Goal: Information Seeking & Learning: Learn about a topic

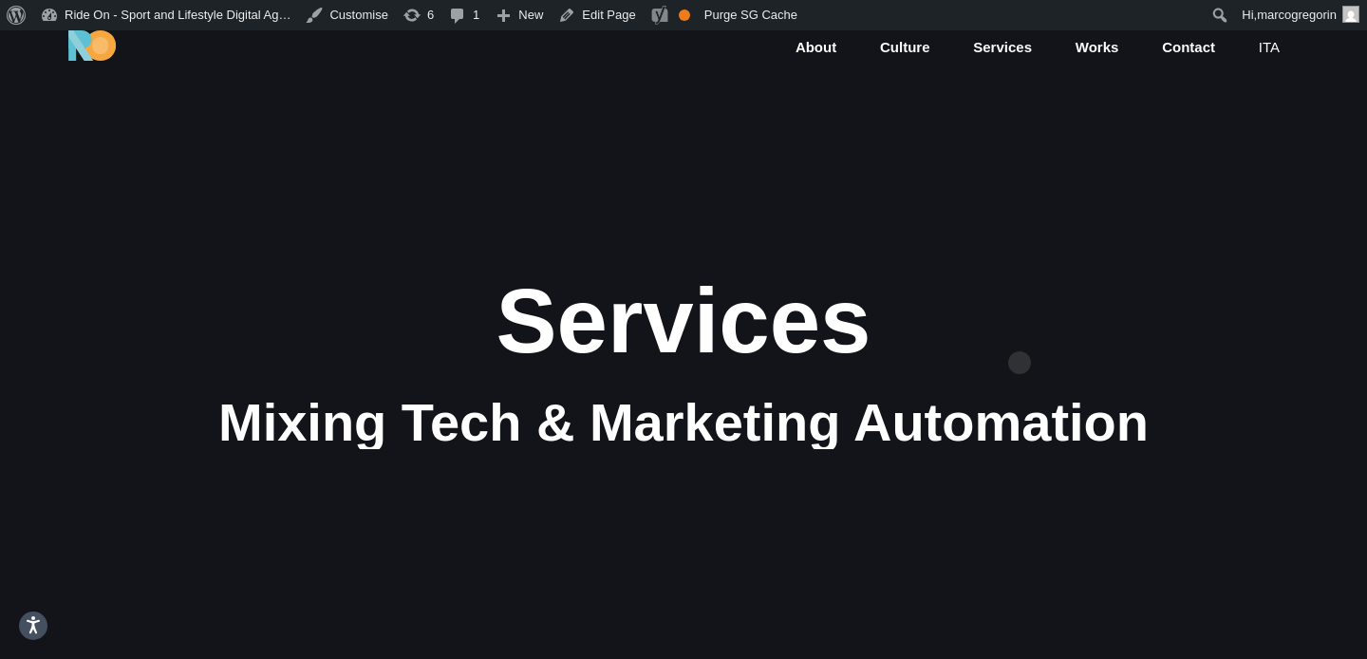
click at [1020, 324] on div "Services" at bounding box center [683, 321] width 1139 height 101
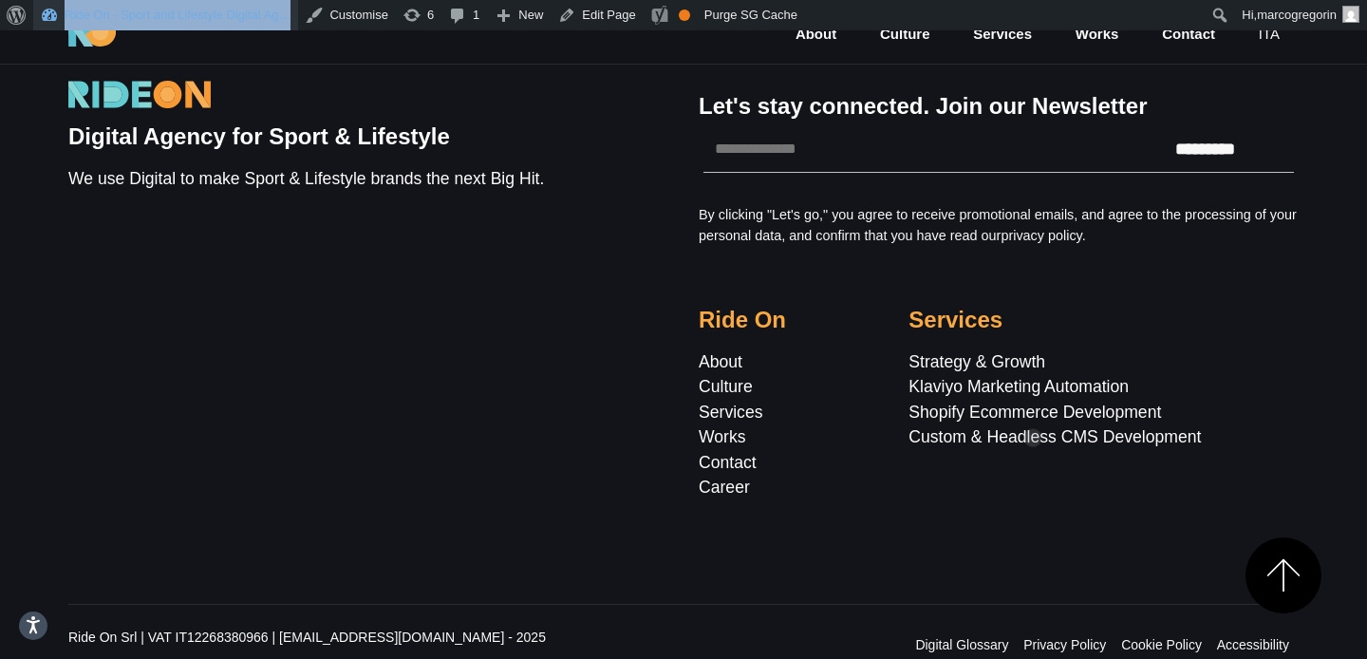
scroll to position [3762, 0]
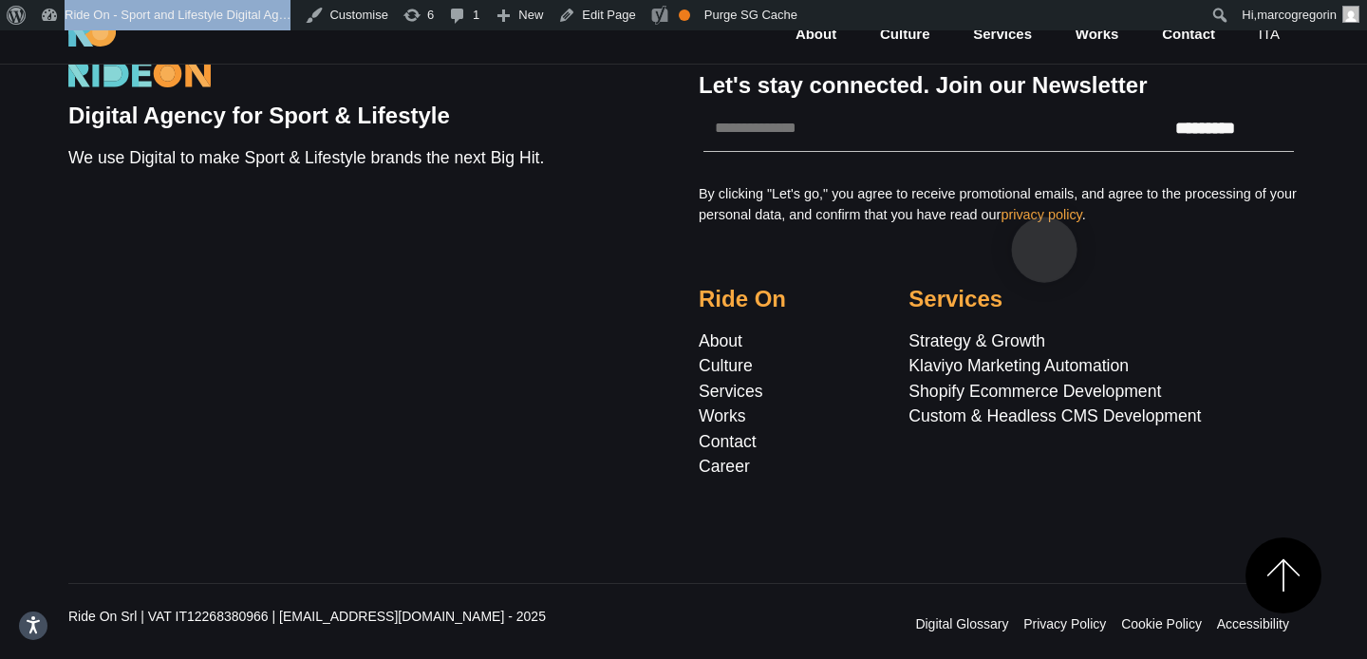
click at [1043, 220] on link "privacy policy" at bounding box center [1041, 214] width 81 height 15
click at [1089, 623] on link "Privacy Policy" at bounding box center [1065, 623] width 83 height 15
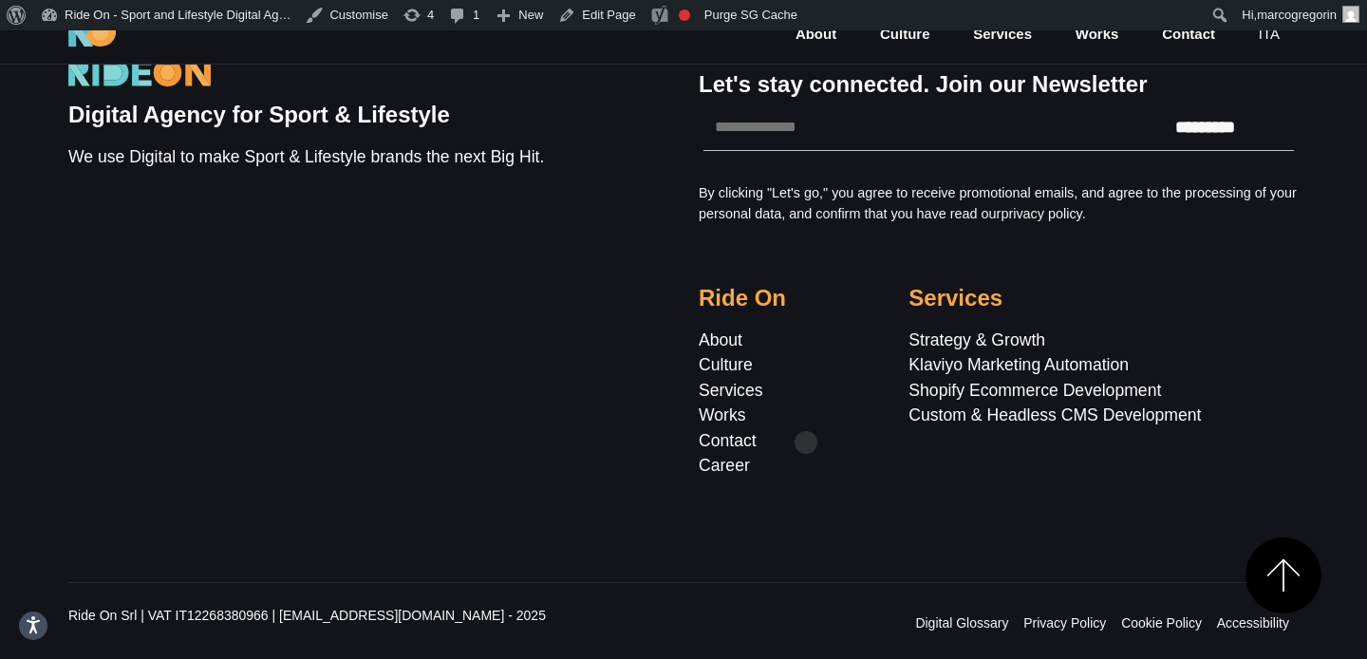
scroll to position [15017, 0]
click at [1230, 240] on div "Let's stay connected. Join our Newsletter Fields marked with an * are required …" at bounding box center [999, 266] width 630 height 467
click at [1286, 196] on p "By clicking "Let's go," you agree to receive promotional emails, and agree to t…" at bounding box center [999, 203] width 600 height 41
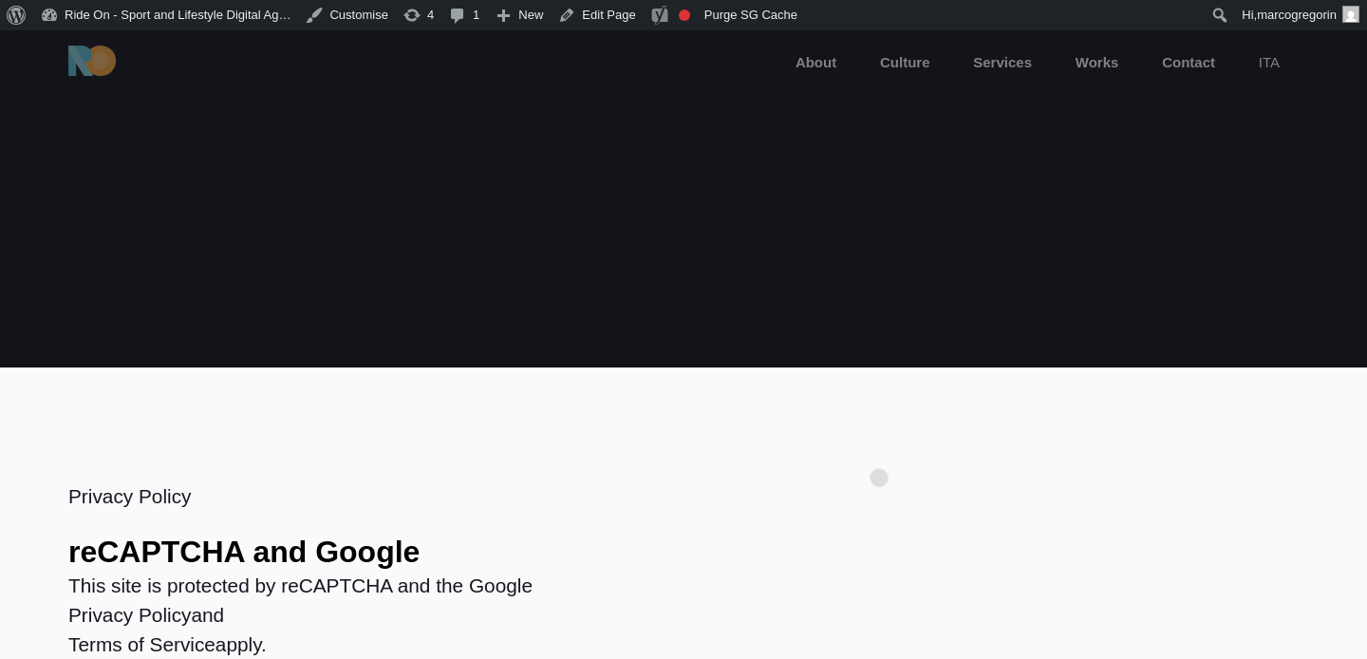
click at [879, 447] on section "Privacy Policy reCAPTCHA and Google This site is protected by reCAPTCHA and the…" at bounding box center [683, 579] width 1367 height 424
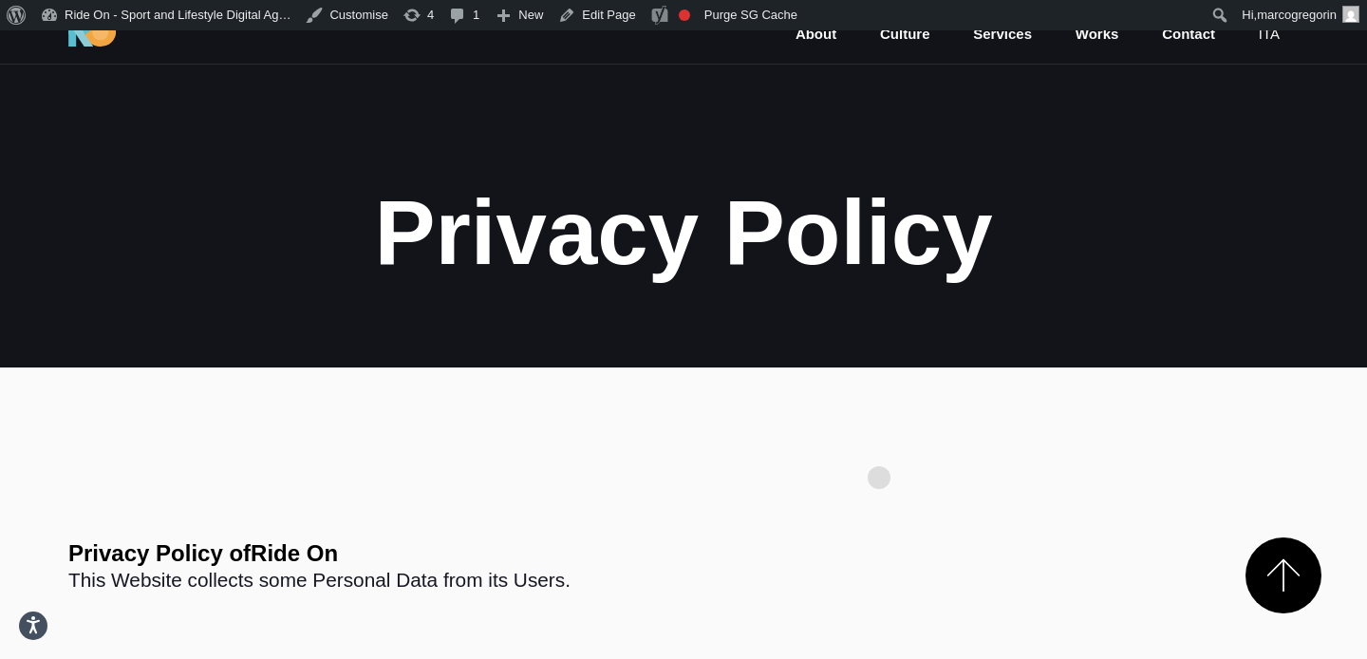
scroll to position [9059, 0]
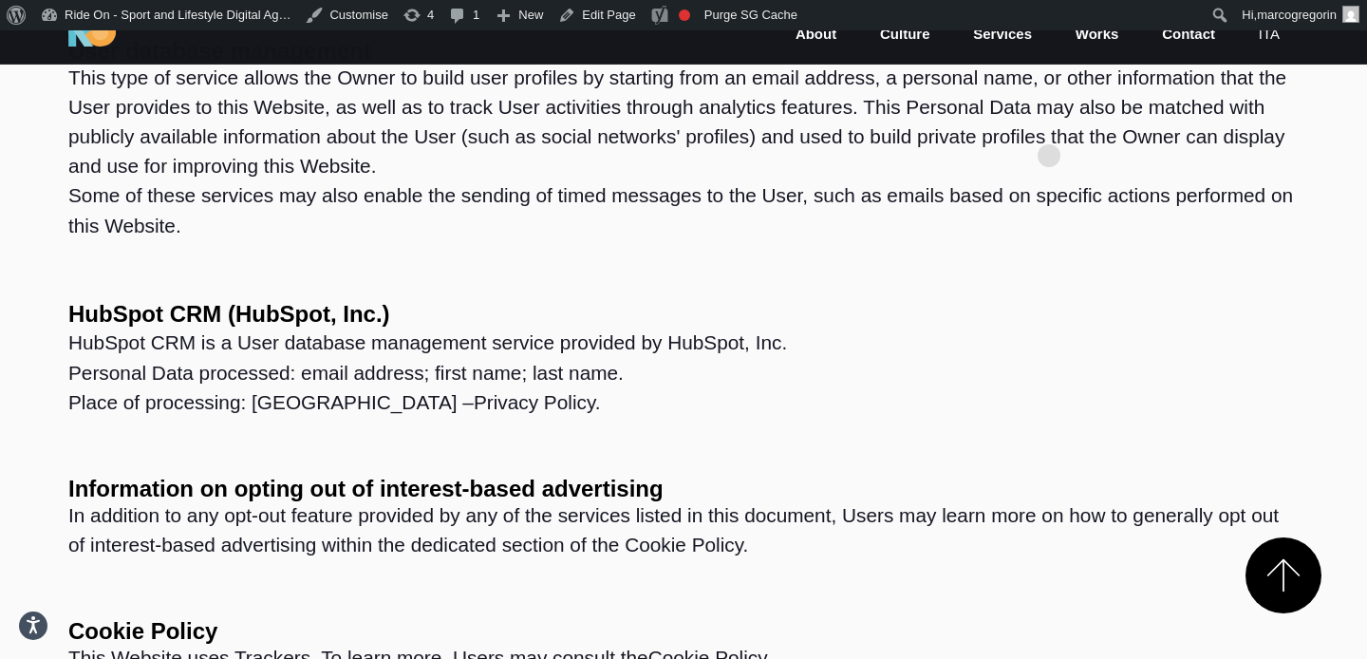
click at [1049, 125] on p "This type of service allows the Owner to build user profiles by starting from a…" at bounding box center [683, 152] width 1230 height 178
click at [1067, 137] on p "This type of service allows the Owner to build user profiles by starting from a…" at bounding box center [683, 152] width 1230 height 178
click at [1081, 128] on p "This type of service allows the Owner to build user profiles by starting from a…" at bounding box center [683, 152] width 1230 height 178
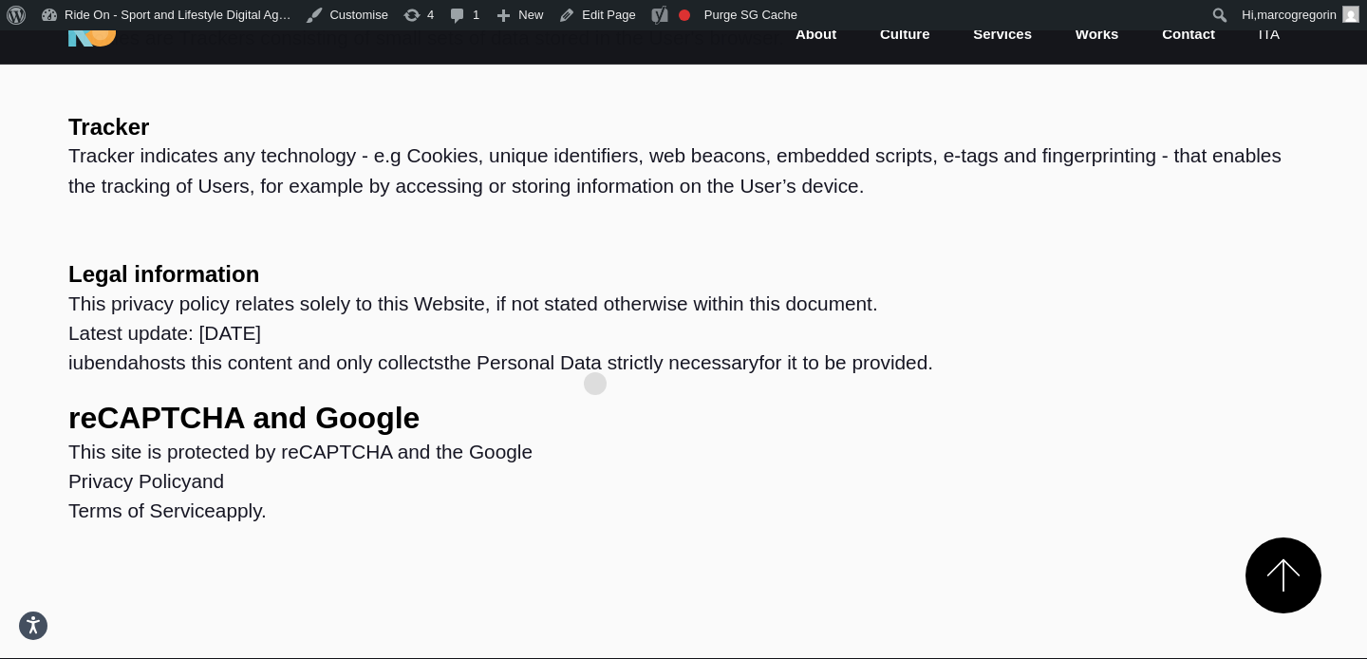
scroll to position [14258, 0]
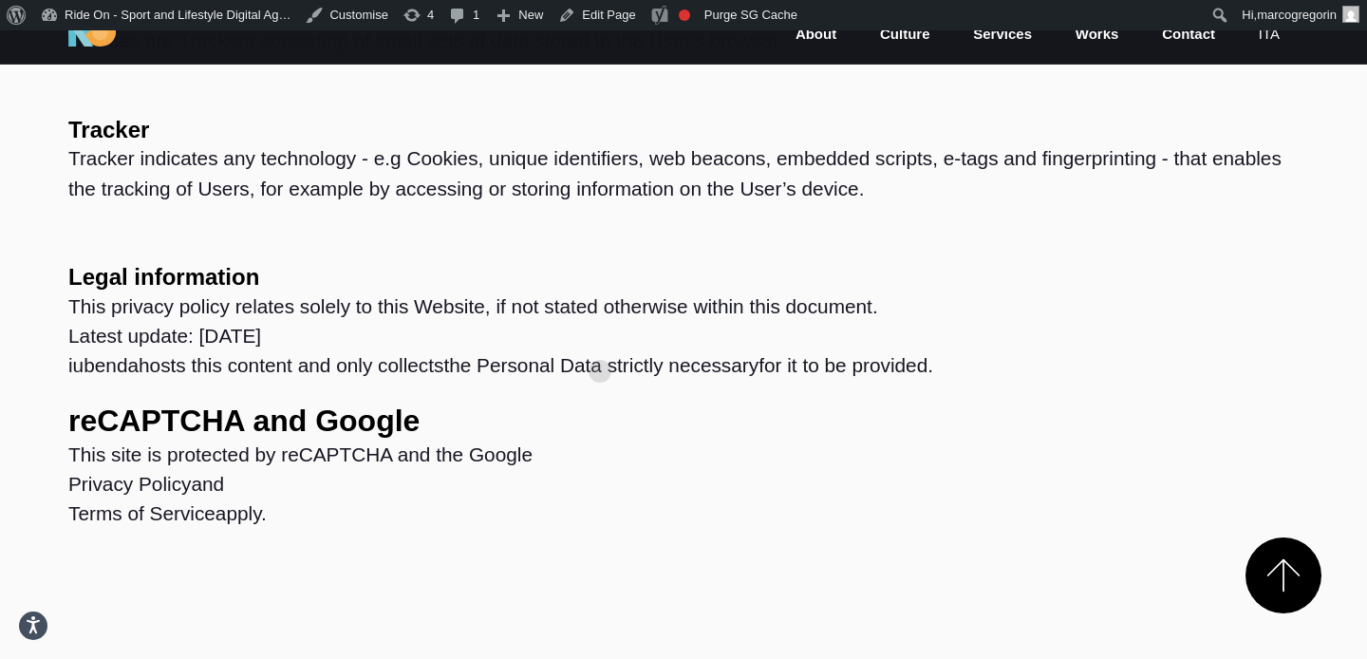
click at [614, 321] on p "This privacy policy relates solely to this Website, if not stated otherwise wit…" at bounding box center [683, 305] width 1230 height 29
click at [782, 182] on p "Tracker indicates any technology - e.g Cookies, unique identifiers, web beacons…" at bounding box center [683, 172] width 1230 height 59
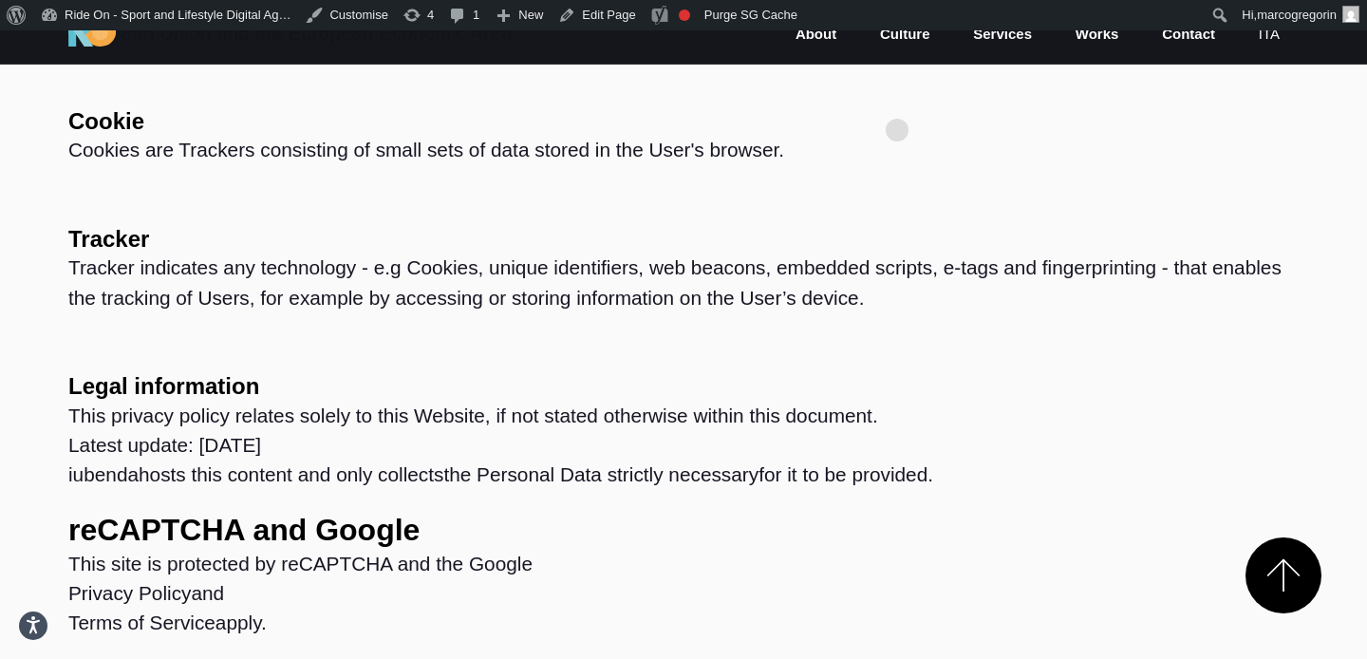
scroll to position [13992, 0]
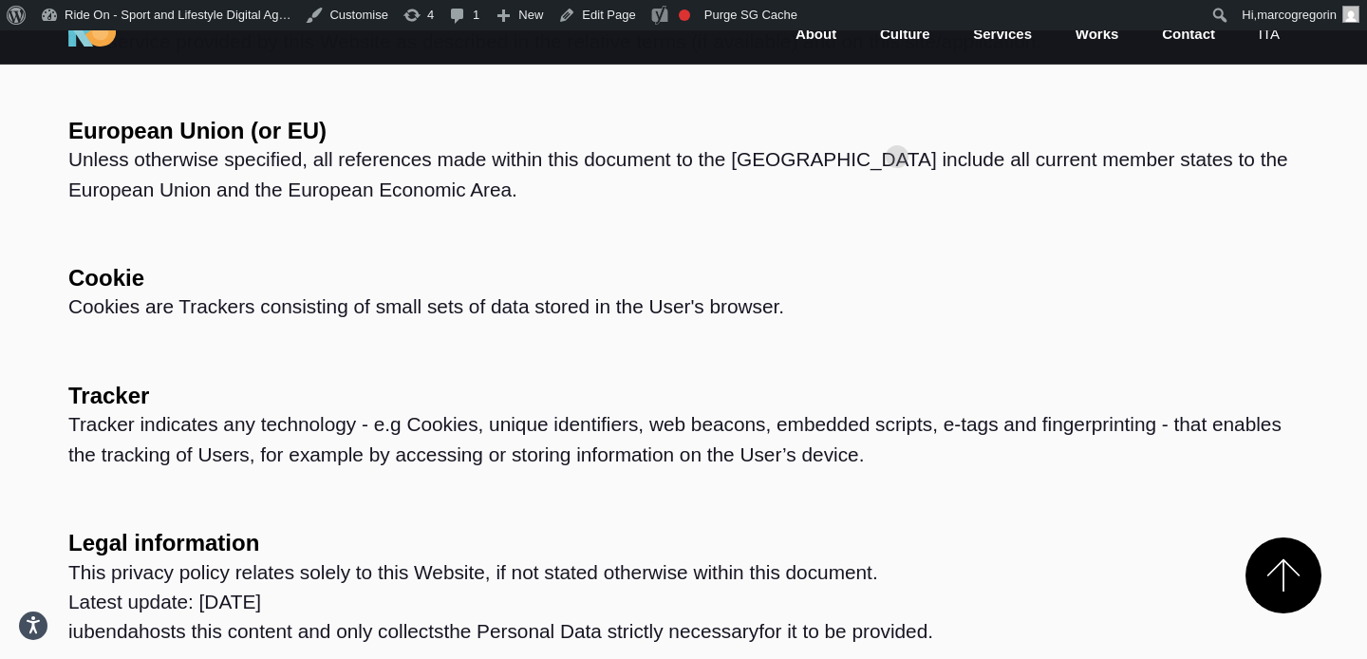
click at [930, 203] on p "Unless otherwise specified, all references made within this document to the [GE…" at bounding box center [683, 173] width 1230 height 59
click at [1003, 56] on p "The service provided by this Website as described in the relative terms (if ava…" at bounding box center [683, 41] width 1230 height 29
